Goal: Entertainment & Leisure: Consume media (video, audio)

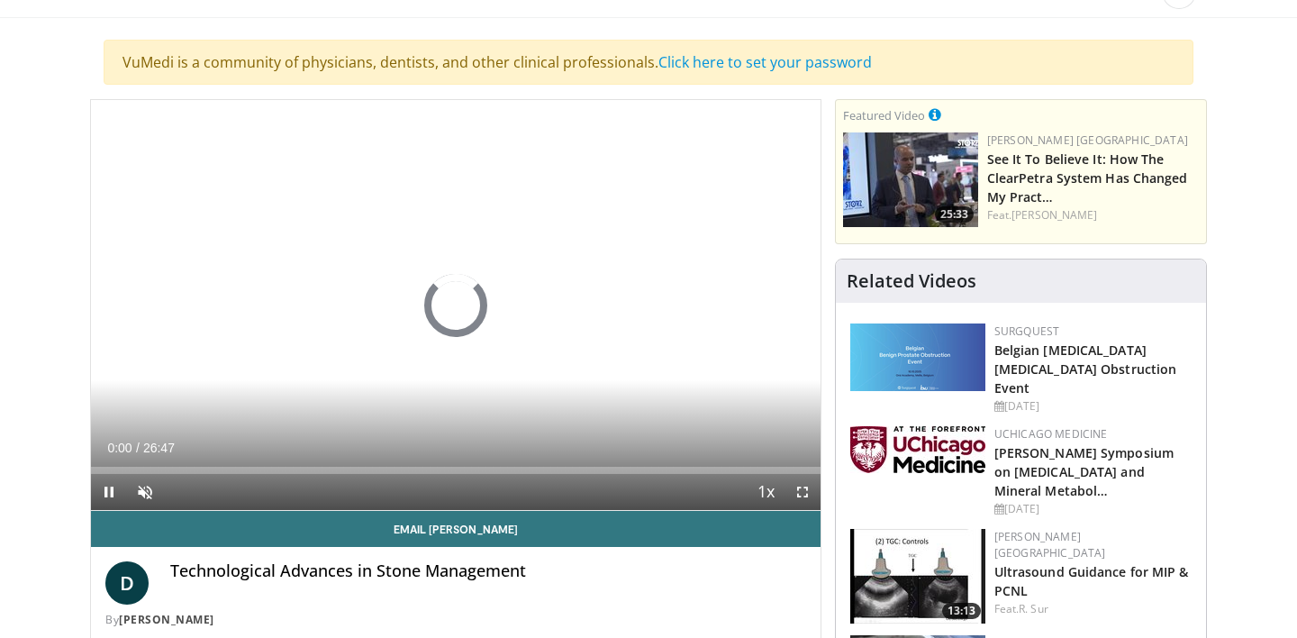
scroll to position [103, 0]
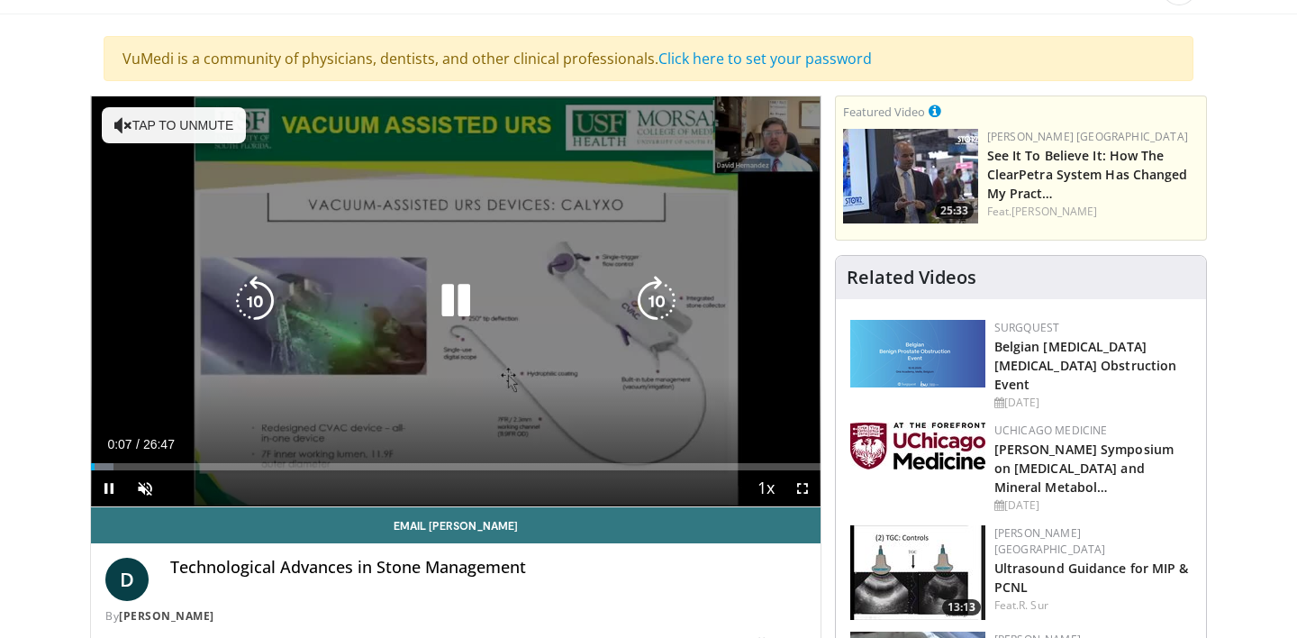
click at [167, 128] on button "Tap to unmute" at bounding box center [174, 125] width 144 height 36
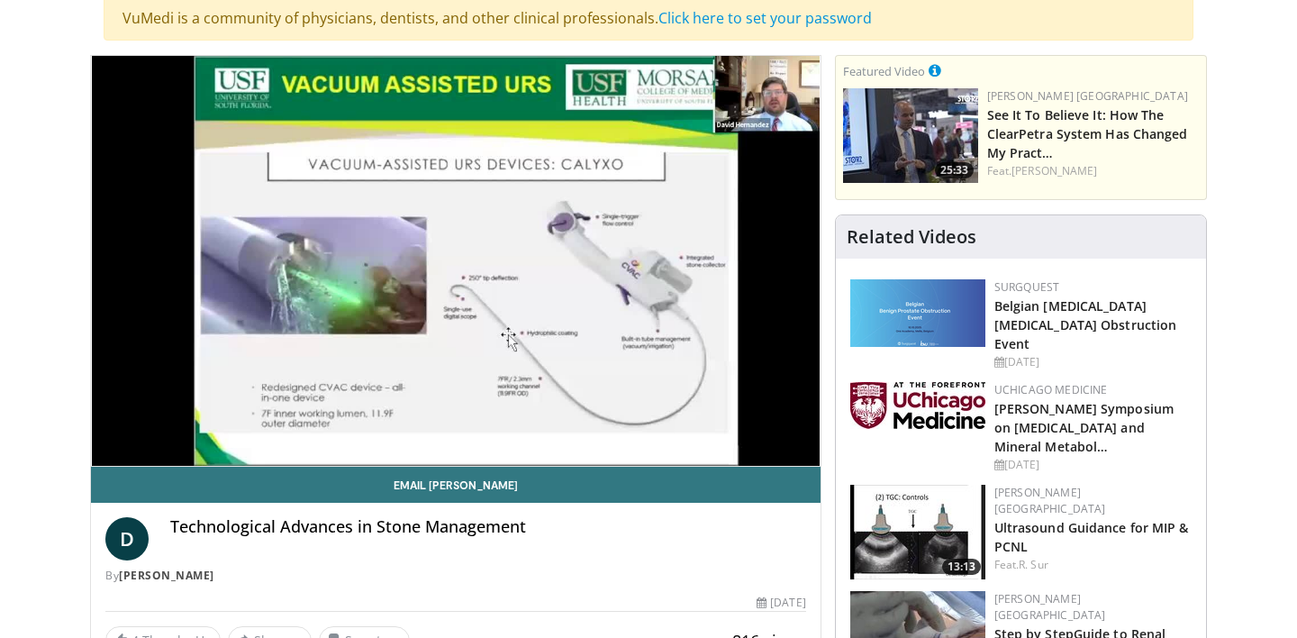
scroll to position [152, 0]
